Goal: Obtain resource: Download file/media

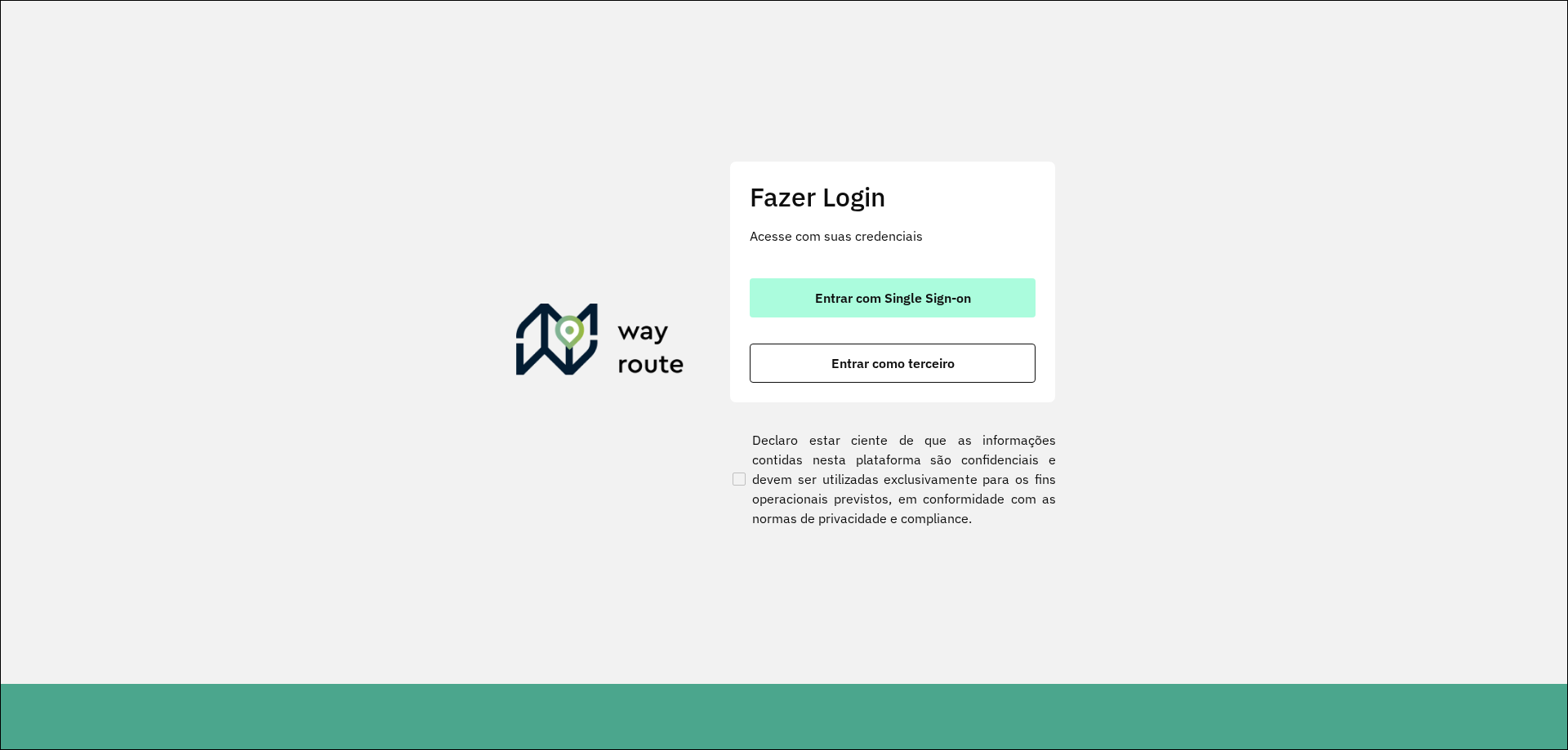
click at [819, 281] on button "Entrar com Single Sign-on" at bounding box center [892, 298] width 286 height 39
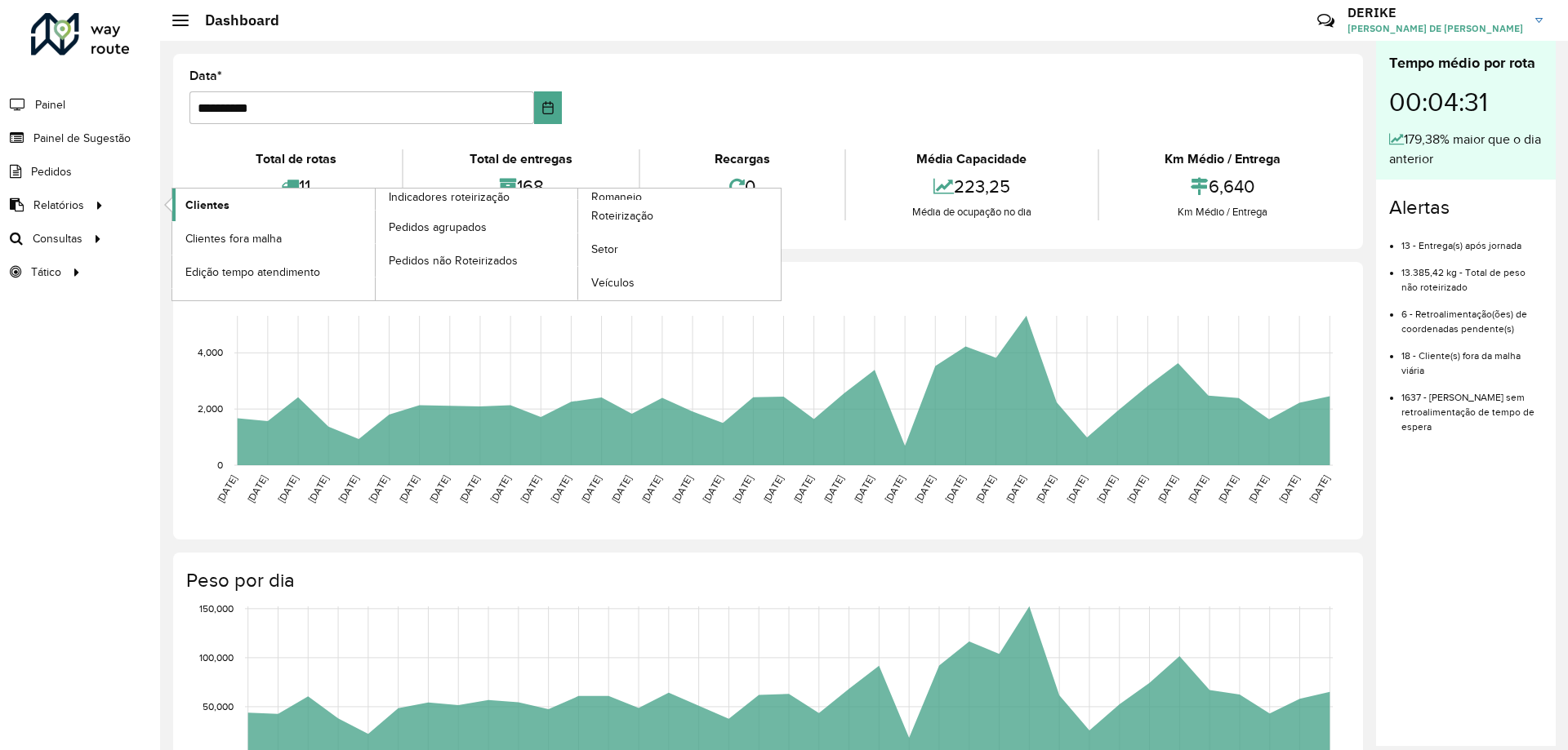
click at [217, 210] on span "Clientes" at bounding box center [207, 205] width 44 height 17
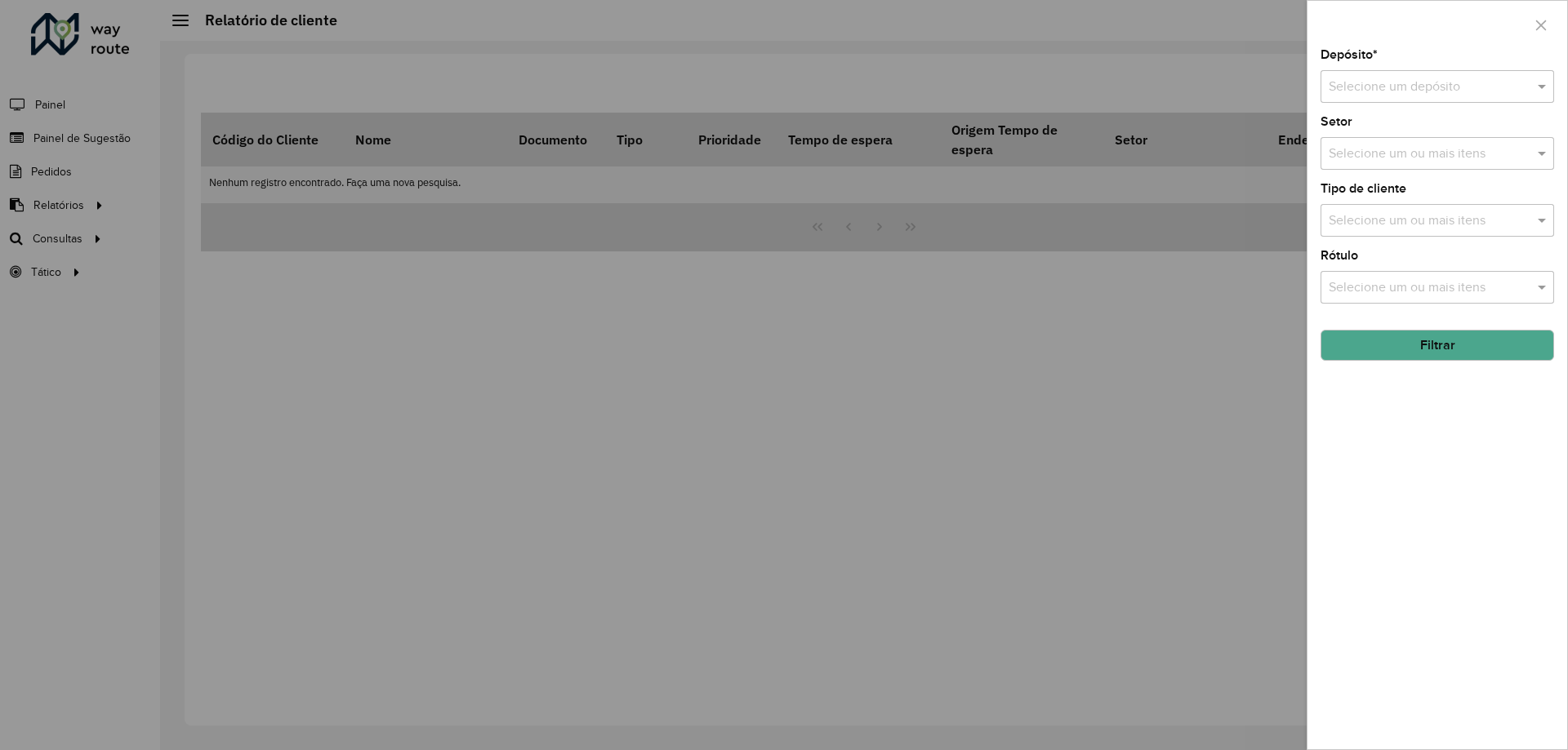
click at [1384, 90] on input "text" at bounding box center [1421, 87] width 185 height 20
click at [1378, 130] on span "CDD Blumenau" at bounding box center [1371, 133] width 89 height 14
click at [1427, 349] on button "Filtrar" at bounding box center [1437, 345] width 234 height 31
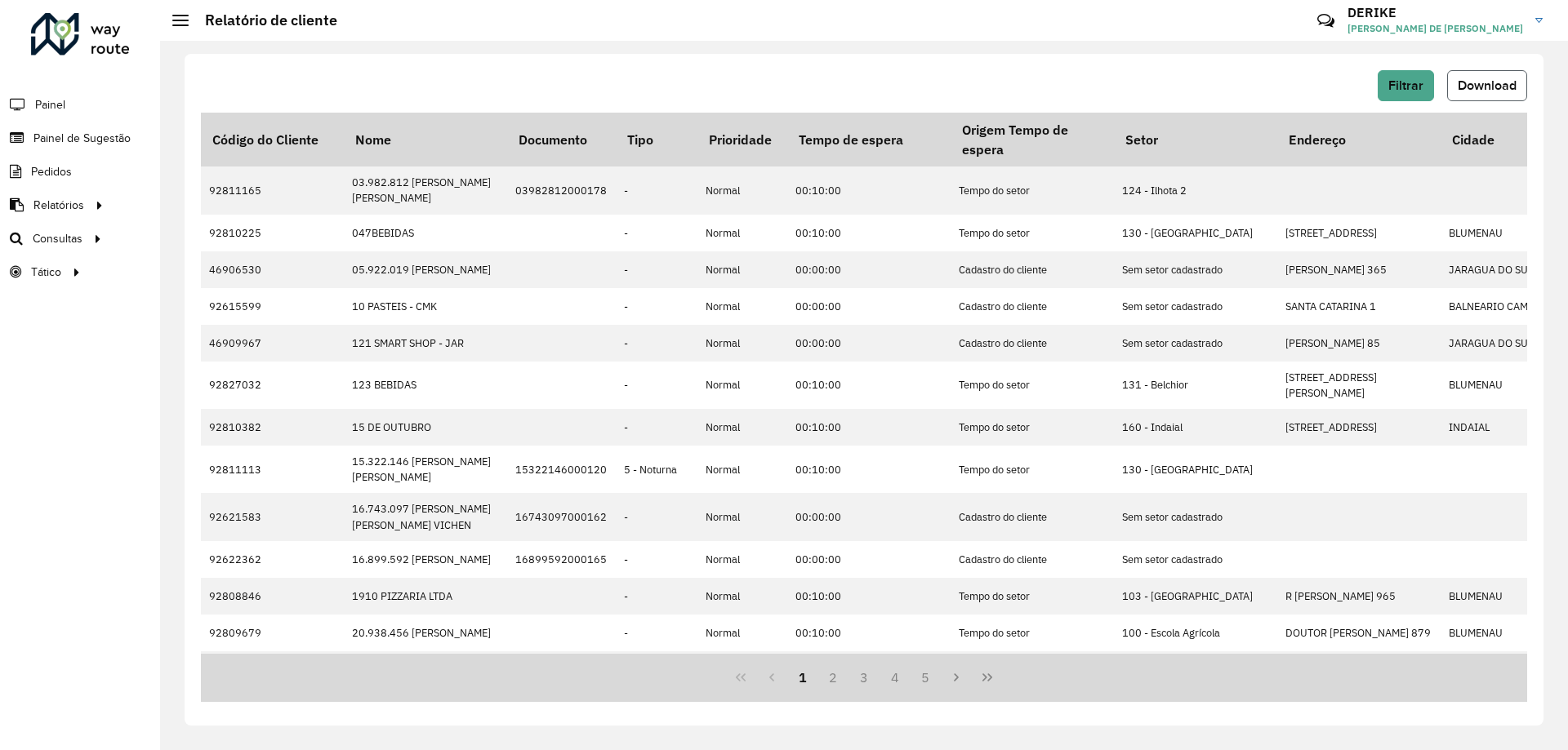
click at [1481, 79] on span "Download" at bounding box center [1487, 85] width 59 height 14
